Goal: Task Accomplishment & Management: Manage account settings

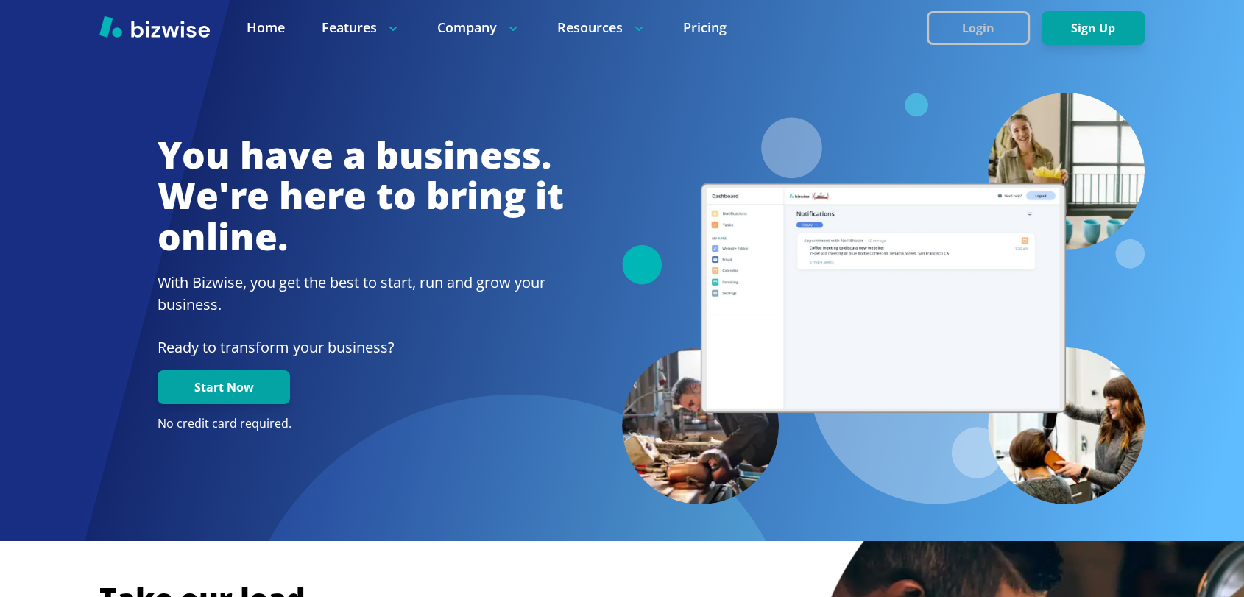
click at [982, 19] on button "Login" at bounding box center [978, 28] width 103 height 34
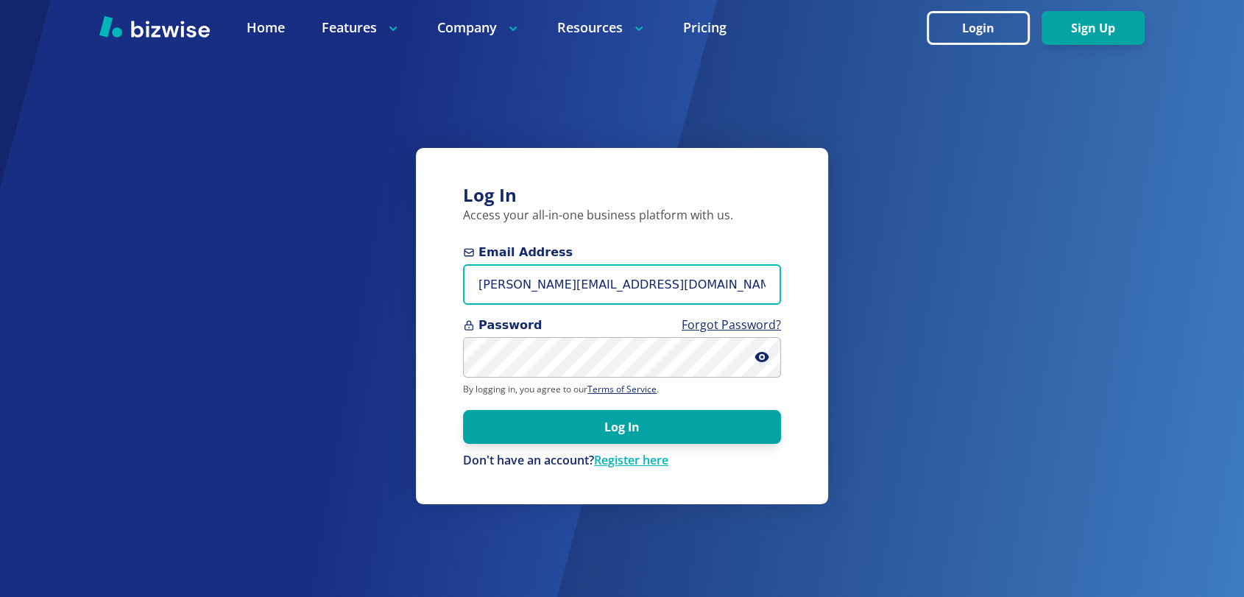
click at [548, 269] on input "marie@bizwise.com" at bounding box center [622, 284] width 318 height 40
paste input "+email"
type input "marie+email@bizwise.com"
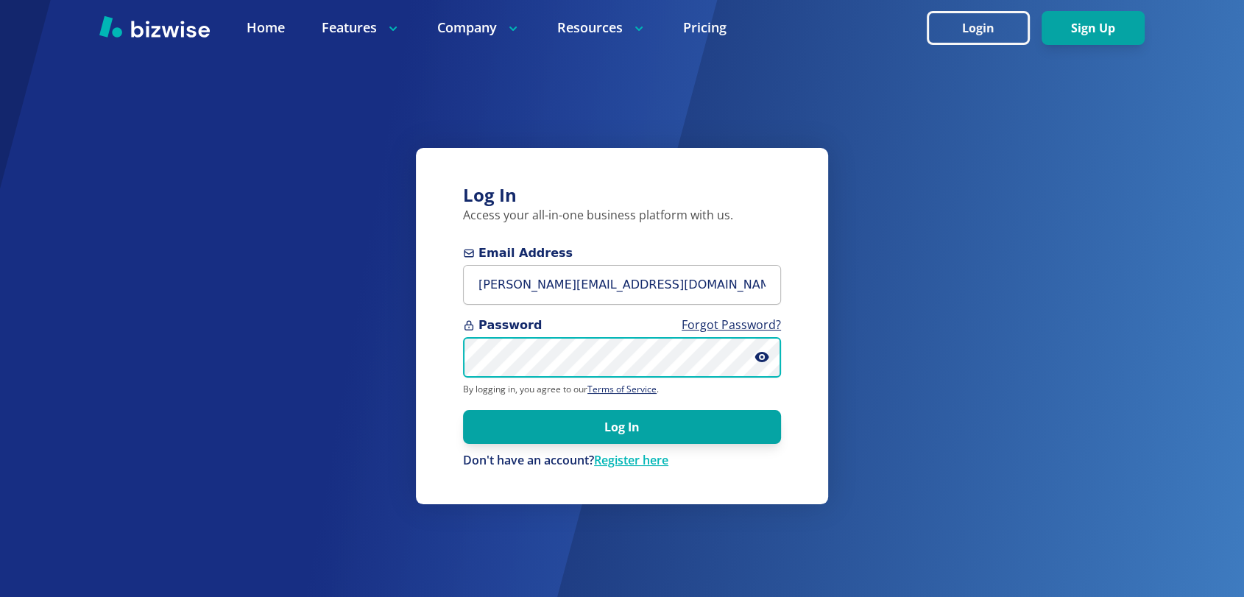
click at [463, 410] on button "Log In" at bounding box center [622, 427] width 318 height 34
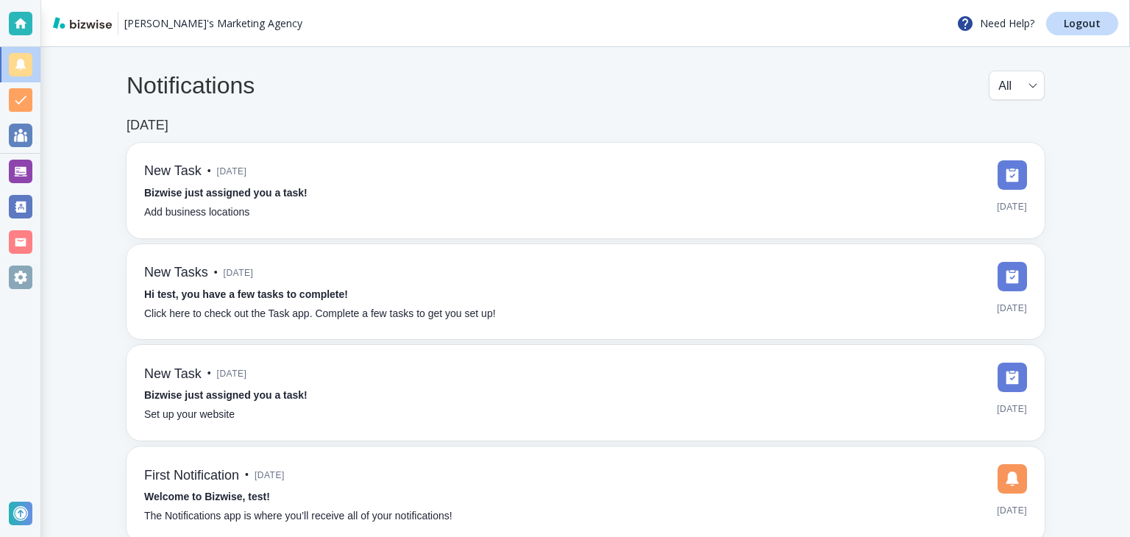
click at [537, 84] on div "Notifications All all ​" at bounding box center [586, 94] width 918 height 47
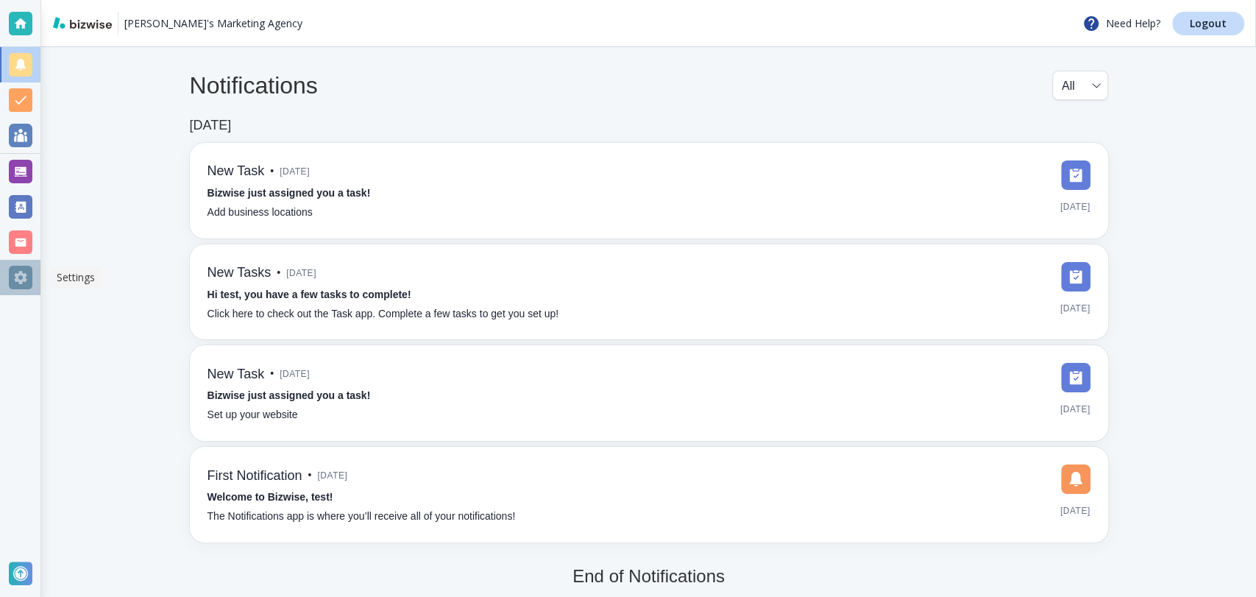
click at [21, 277] on div at bounding box center [21, 278] width 24 height 24
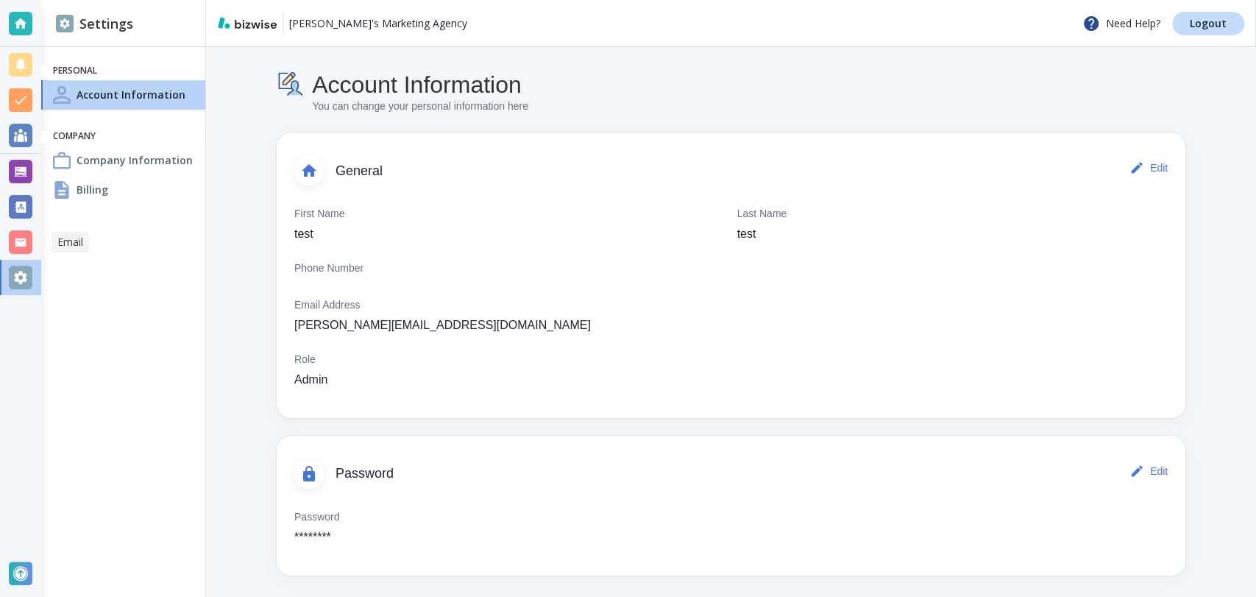
click at [15, 249] on div at bounding box center [21, 242] width 24 height 24
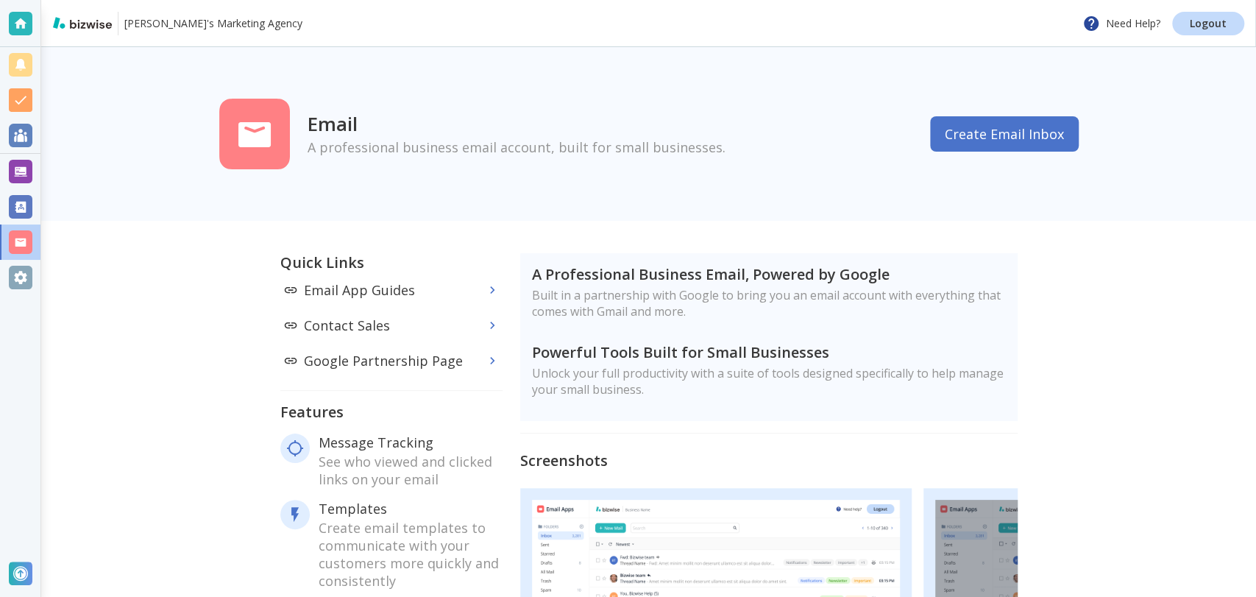
click at [1029, 310] on div "Quick Links Email App Guides Contact Sales Google Partnership Page Features Mes…" at bounding box center [648, 593] width 1215 height 745
click at [961, 143] on button "Create Email Inbox" at bounding box center [1004, 133] width 149 height 35
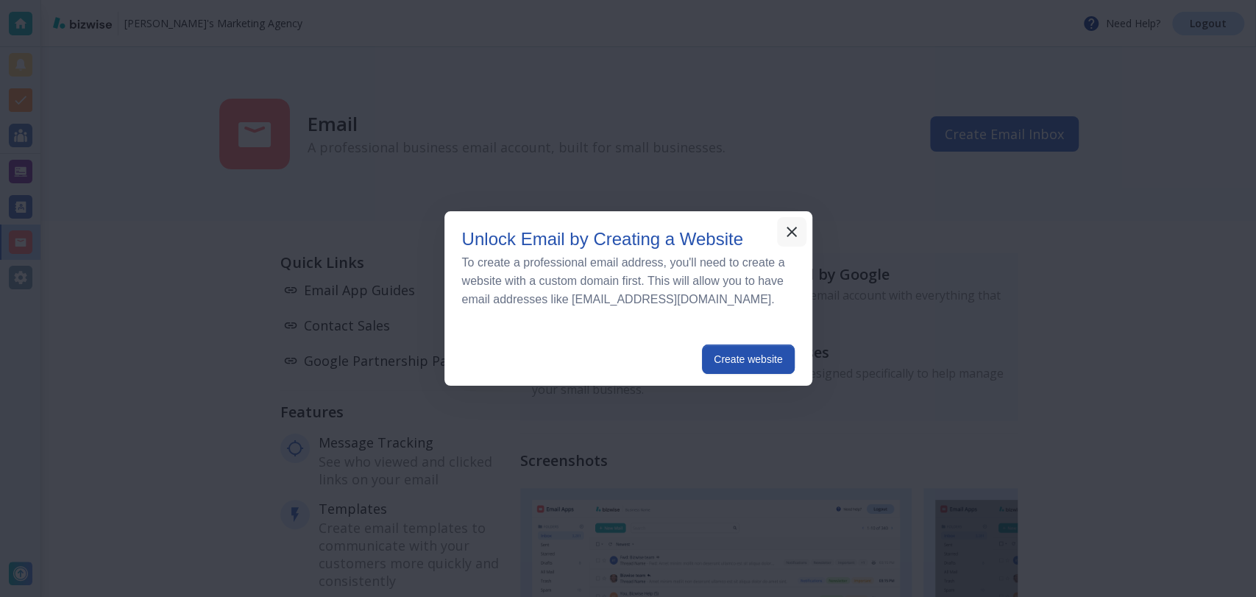
click at [792, 236] on icon "button" at bounding box center [792, 232] width 18 height 18
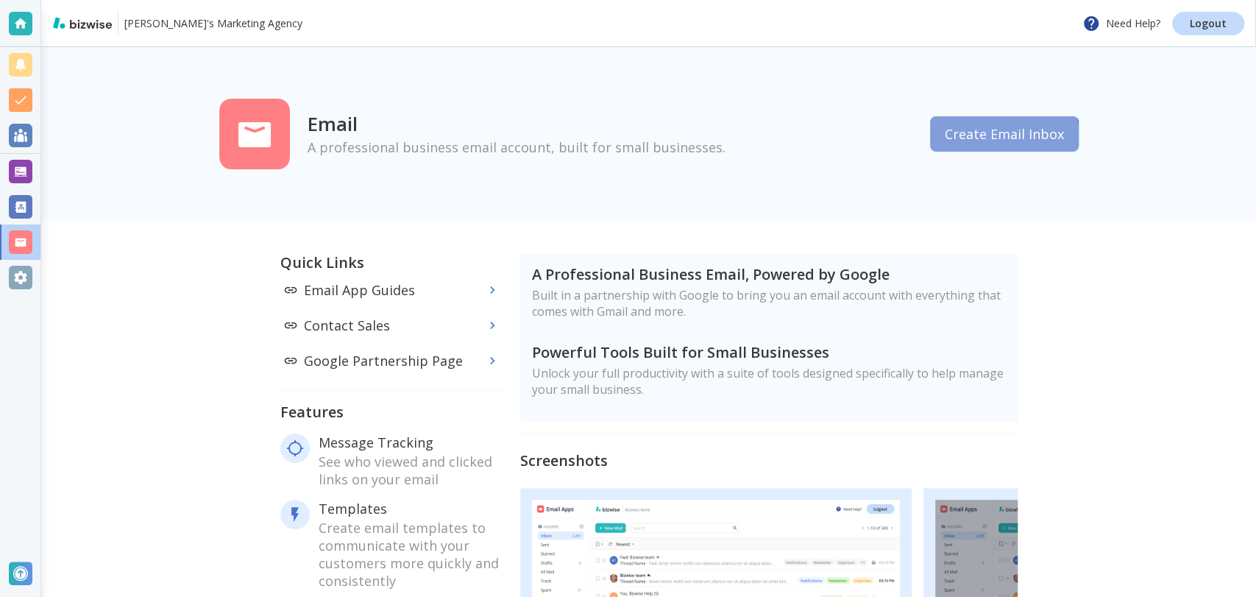
click at [970, 147] on button "Create Email Inbox" at bounding box center [1004, 133] width 149 height 35
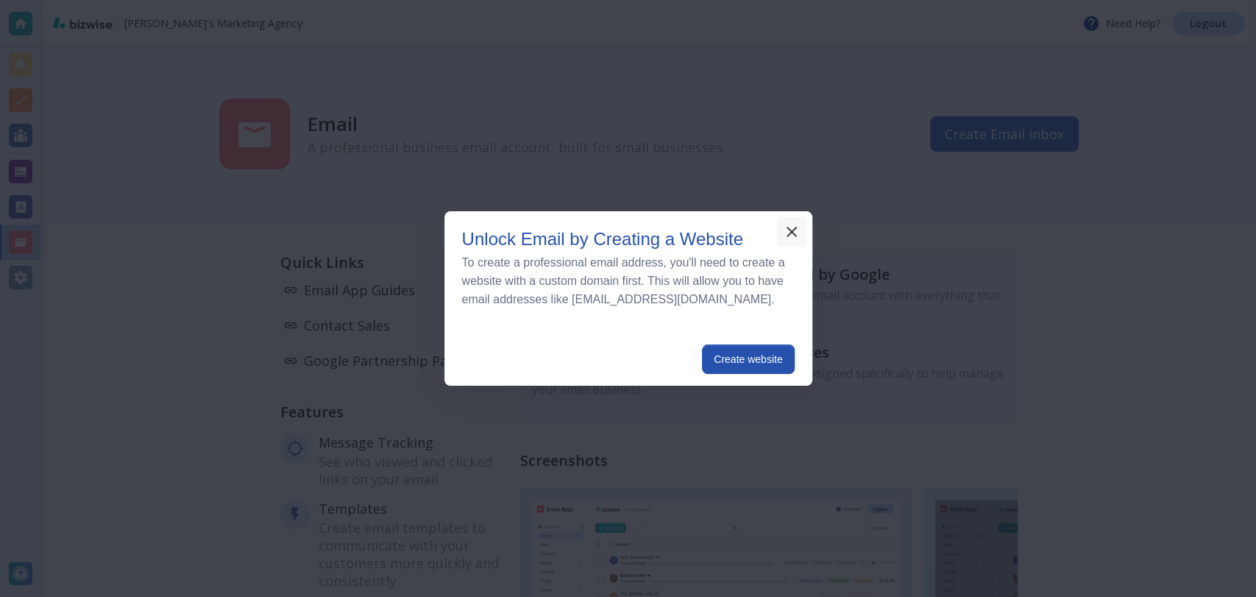
click at [783, 238] on icon "button" at bounding box center [792, 232] width 18 height 18
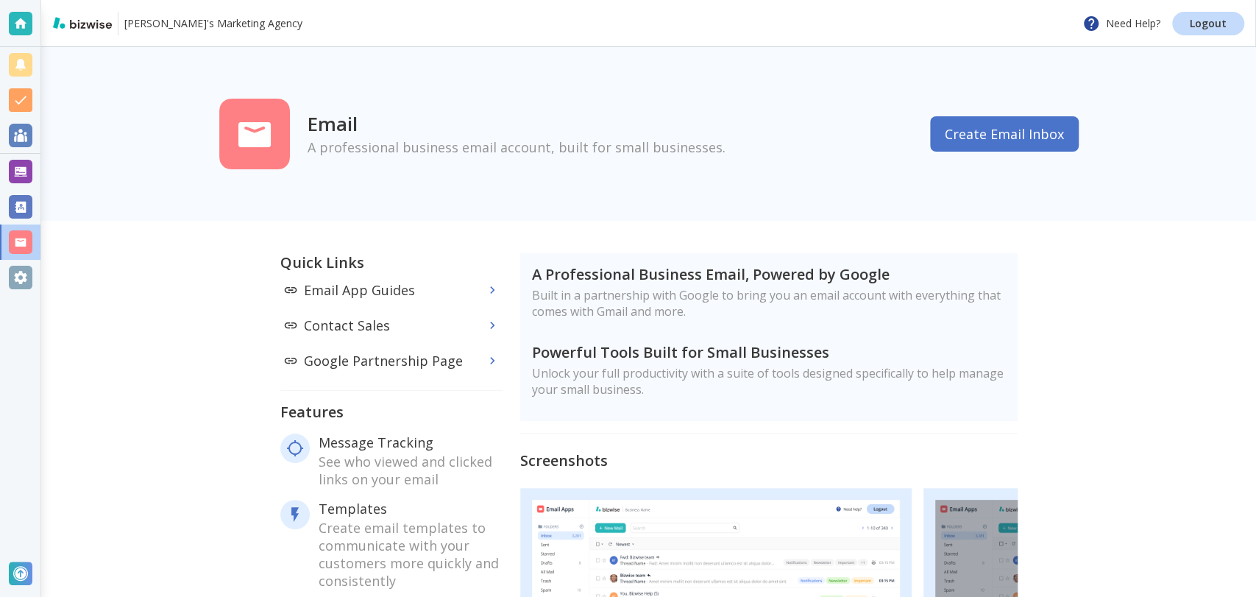
click at [24, 172] on div at bounding box center [21, 172] width 24 height 24
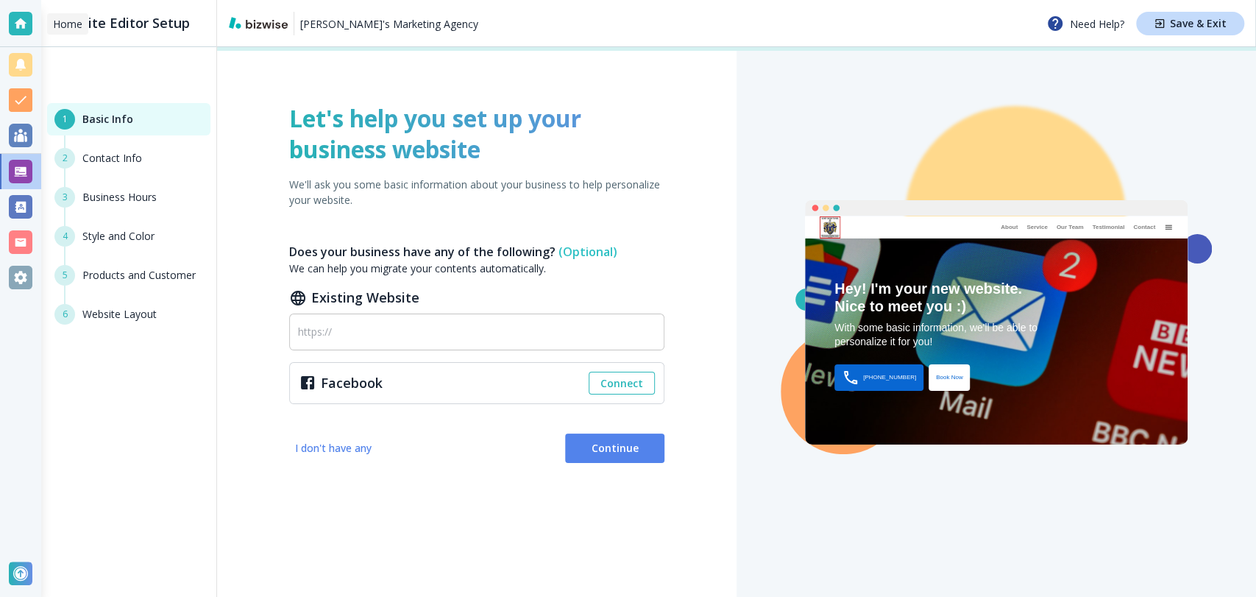
click at [13, 38] on div at bounding box center [20, 23] width 41 height 47
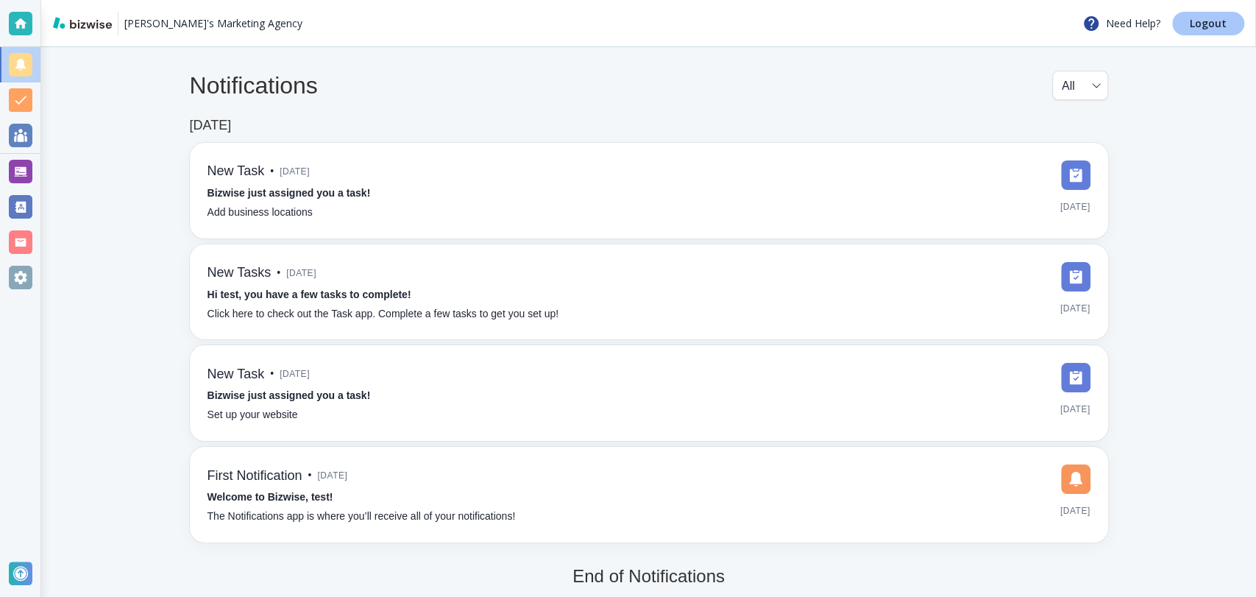
click at [1130, 31] on link "Logout" at bounding box center [1208, 24] width 72 height 24
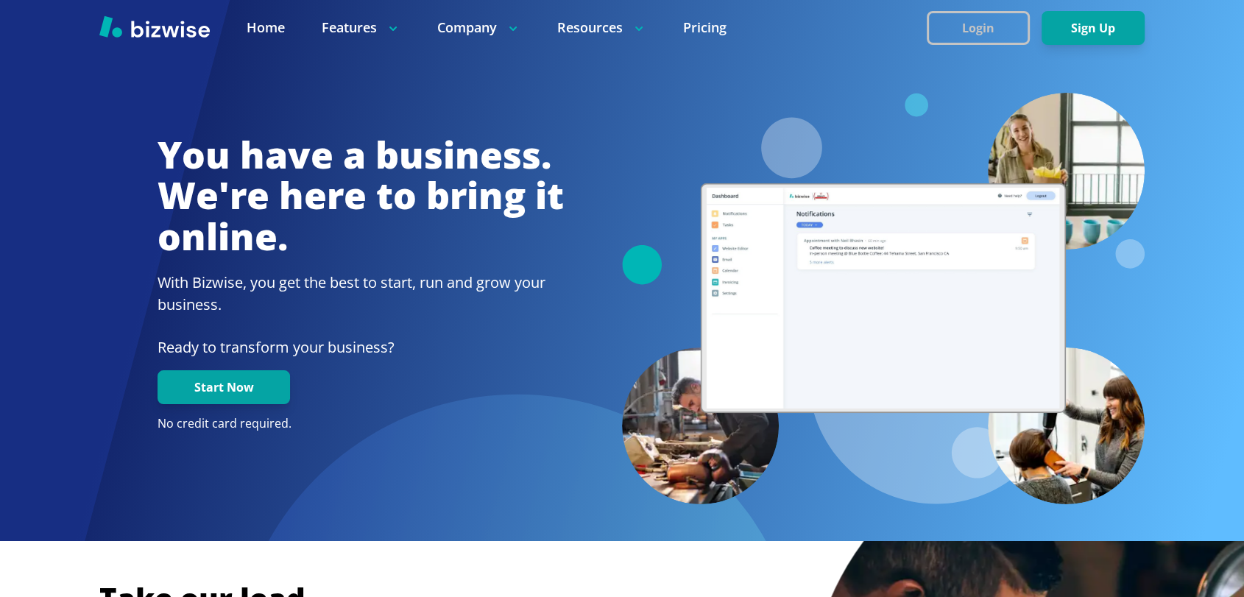
click at [986, 34] on button "Login" at bounding box center [978, 28] width 103 height 34
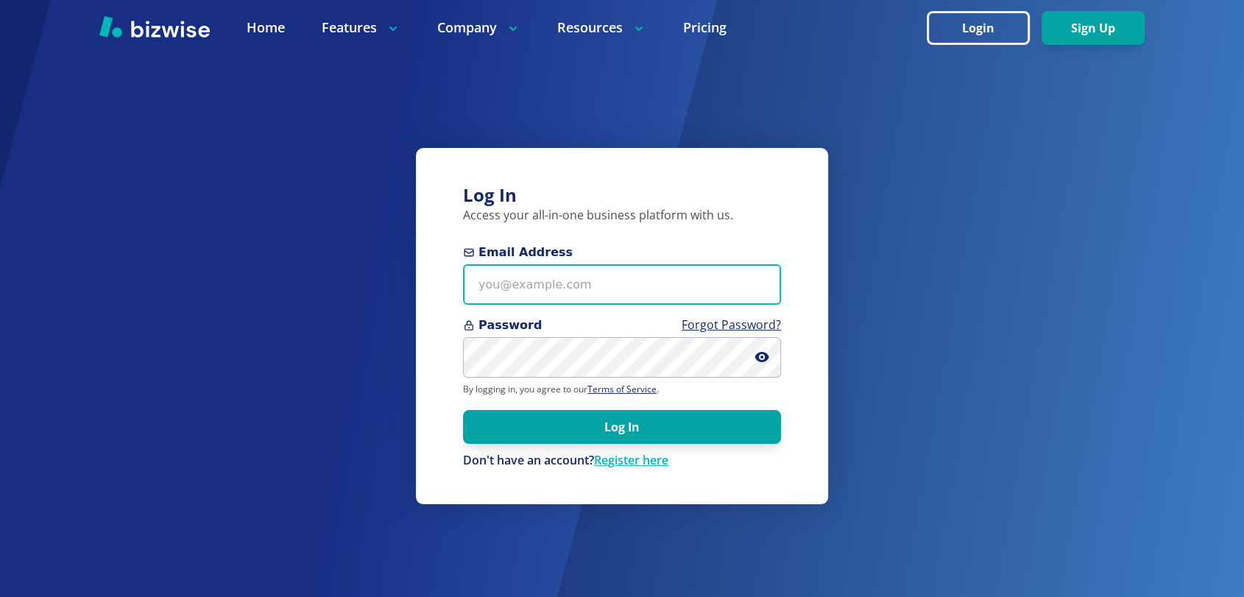
type input "marie@bizwise.com"
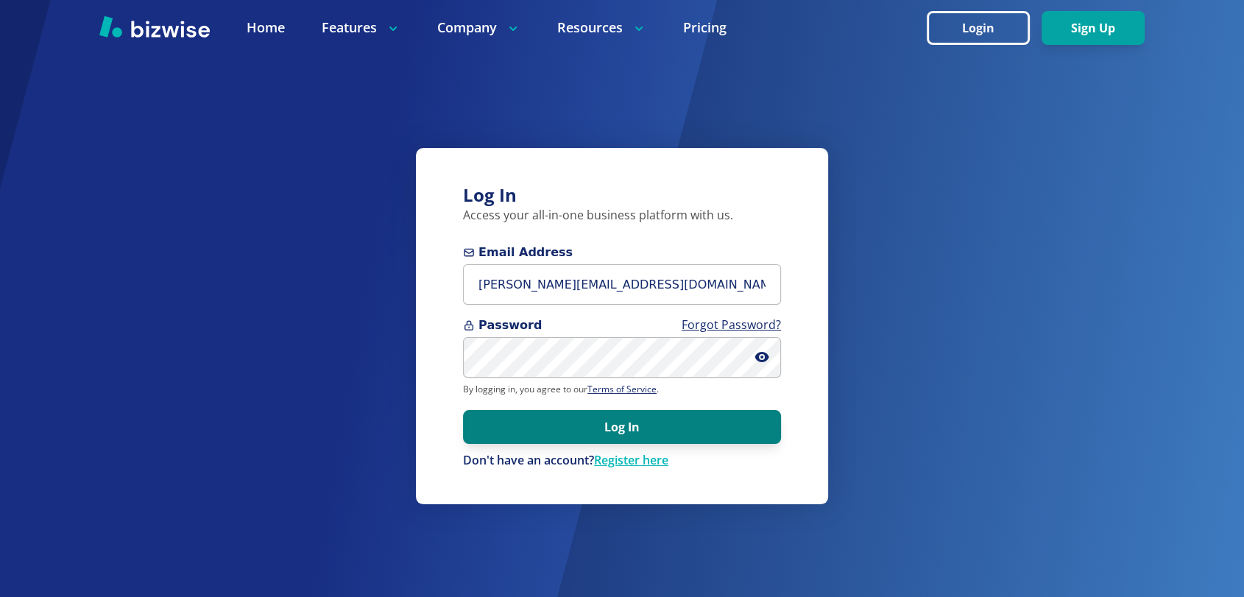
click at [562, 437] on button "Log In" at bounding box center [622, 427] width 318 height 34
